Goal: Complete application form: Complete application form

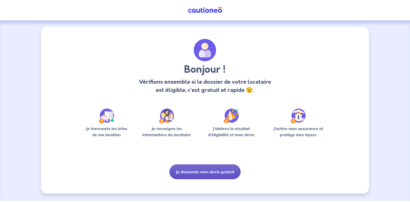
click at [201, 170] on button "Je demande mon devis gratuit" at bounding box center [204, 171] width 71 height 15
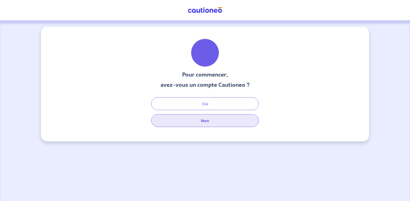
click at [205, 121] on button "Non" at bounding box center [205, 120] width 108 height 13
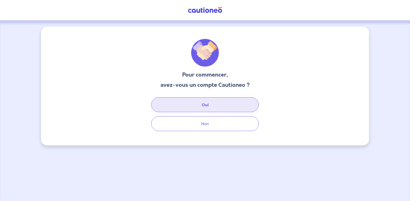
click at [208, 106] on button "Oui" at bounding box center [205, 104] width 108 height 15
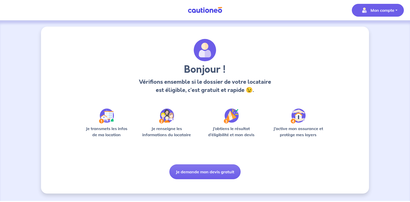
click at [383, 10] on p "Mon compte" at bounding box center [382, 10] width 24 height 6
click at [372, 31] on link "Mes informations" at bounding box center [372, 32] width 41 height 8
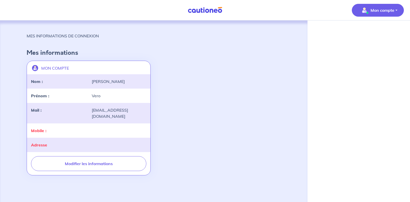
select select "FR"
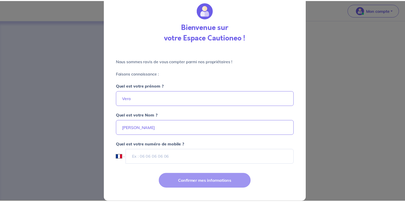
scroll to position [20, 0]
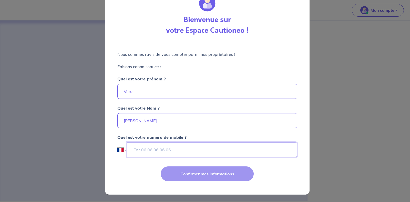
click at [136, 150] on input "tel" at bounding box center [212, 149] width 170 height 15
type input "06 38 17 25 69"
type input "Veronique"
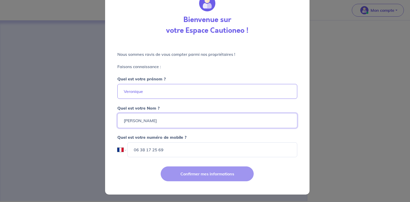
type input "[PERSON_NAME]"
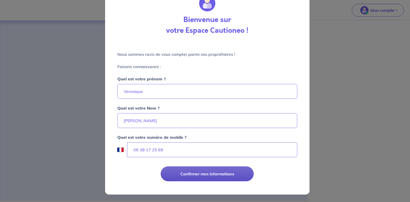
click at [208, 175] on button "Confirmer mes informations" at bounding box center [206, 173] width 93 height 15
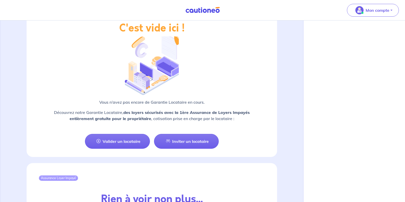
scroll to position [427, 0]
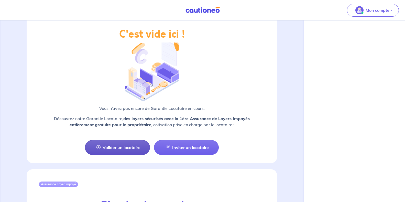
click at [120, 150] on link "Valider un locataire" at bounding box center [117, 147] width 65 height 15
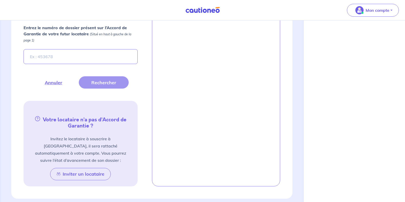
scroll to position [248, 0]
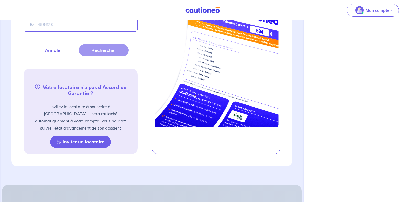
click at [87, 136] on button "Inviter un locataire" at bounding box center [80, 142] width 61 height 12
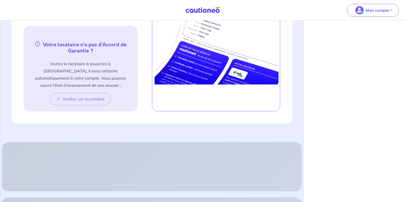
scroll to position [583, 0]
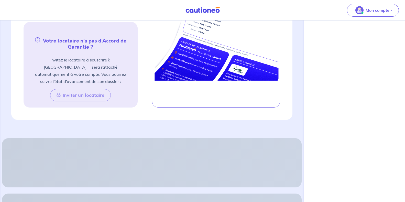
click at [84, 89] on div "Inviter un locataire" at bounding box center [81, 95] width 102 height 12
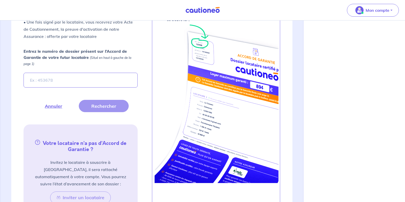
scroll to position [506, 0]
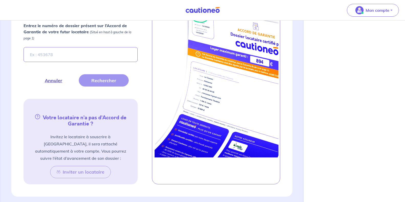
click at [57, 75] on button "Annuler" at bounding box center [53, 80] width 42 height 12
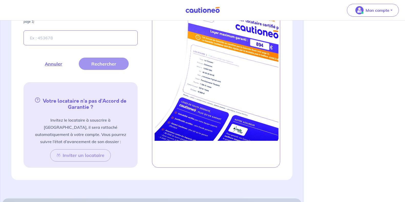
scroll to position [557, 0]
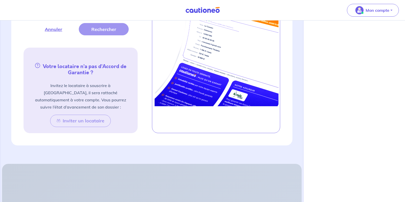
click at [86, 115] on div "Inviter un locataire" at bounding box center [81, 121] width 102 height 12
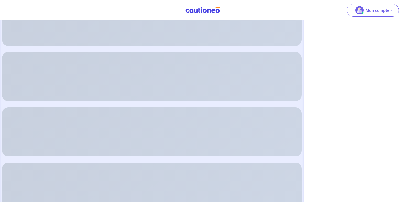
scroll to position [626, 0]
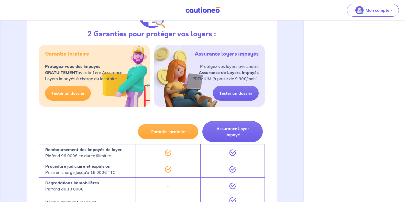
scroll to position [102, 0]
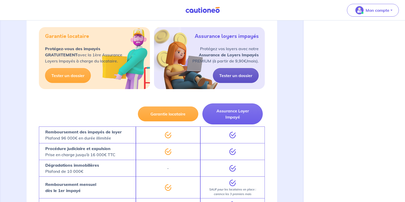
click at [237, 76] on link "Tester un dossier" at bounding box center [236, 75] width 46 height 15
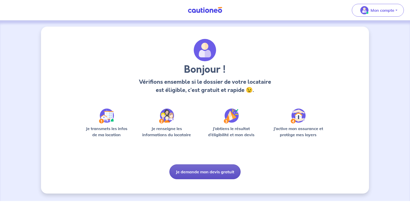
click at [200, 173] on button "Je demande mon devis gratuit" at bounding box center [204, 171] width 71 height 15
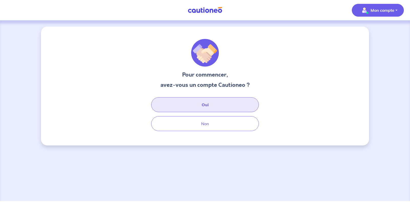
click at [211, 105] on button "Oui" at bounding box center [205, 104] width 108 height 15
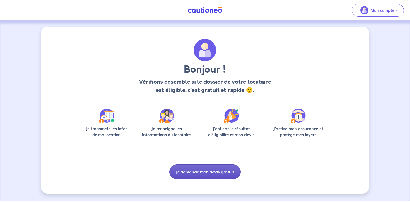
click at [207, 172] on button "Je demande mon devis gratuit" at bounding box center [204, 171] width 71 height 15
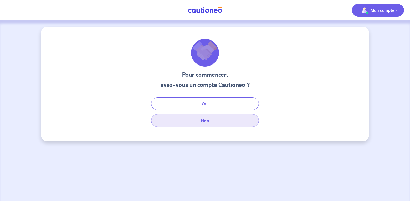
click at [206, 123] on button "Non" at bounding box center [205, 120] width 108 height 13
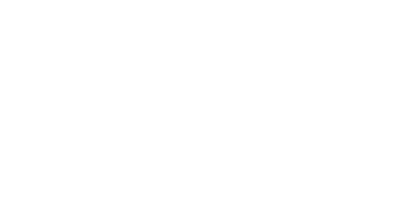
select select "FR"
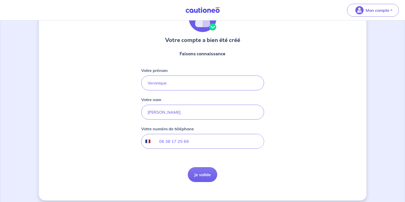
scroll to position [39, 0]
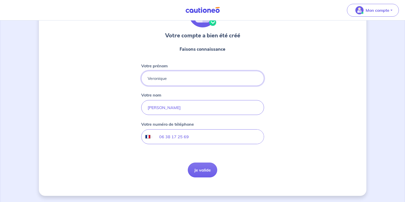
drag, startPoint x: 170, startPoint y: 77, endPoint x: 137, endPoint y: 77, distance: 33.0
click at [137, 77] on div "Votre compte a bien été créé Faisons connaissance Votre prénom Veronique Votre …" at bounding box center [203, 91] width 328 height 208
type input "[PERSON_NAME]"
type input "07 87 01 05 15"
click at [202, 170] on button "Je valide" at bounding box center [202, 170] width 29 height 15
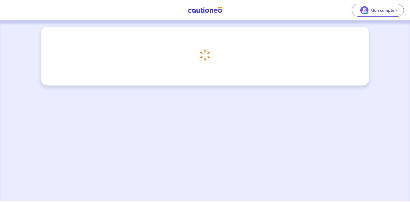
select select "FR"
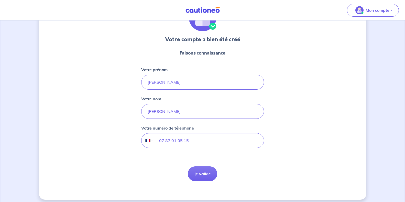
scroll to position [39, 0]
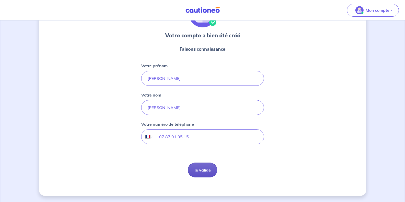
click at [199, 170] on button "Je valide" at bounding box center [202, 170] width 29 height 15
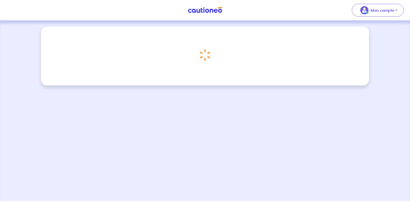
select select "FR"
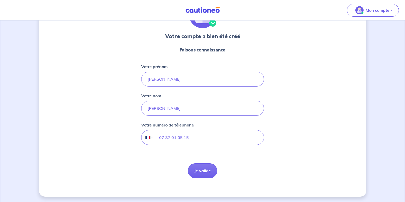
scroll to position [39, 0]
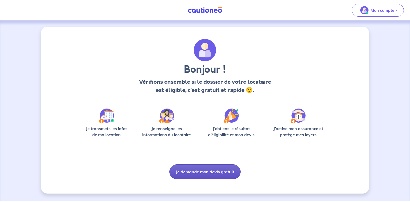
click at [215, 171] on button "Je demande mon devis gratuit" at bounding box center [204, 171] width 71 height 15
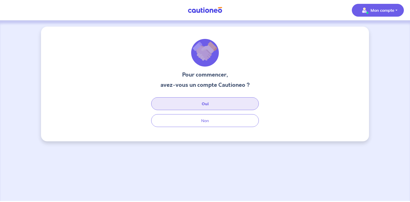
click at [203, 102] on button "Oui" at bounding box center [205, 103] width 108 height 13
